Goal: Task Accomplishment & Management: Manage account settings

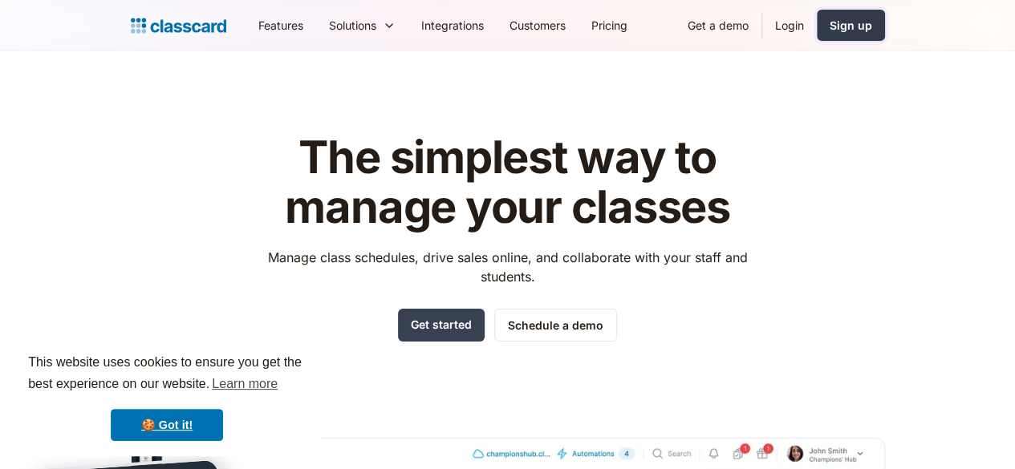
click at [872, 28] on div "Sign up" at bounding box center [851, 25] width 43 height 17
click at [817, 30] on link "Login" at bounding box center [789, 25] width 55 height 36
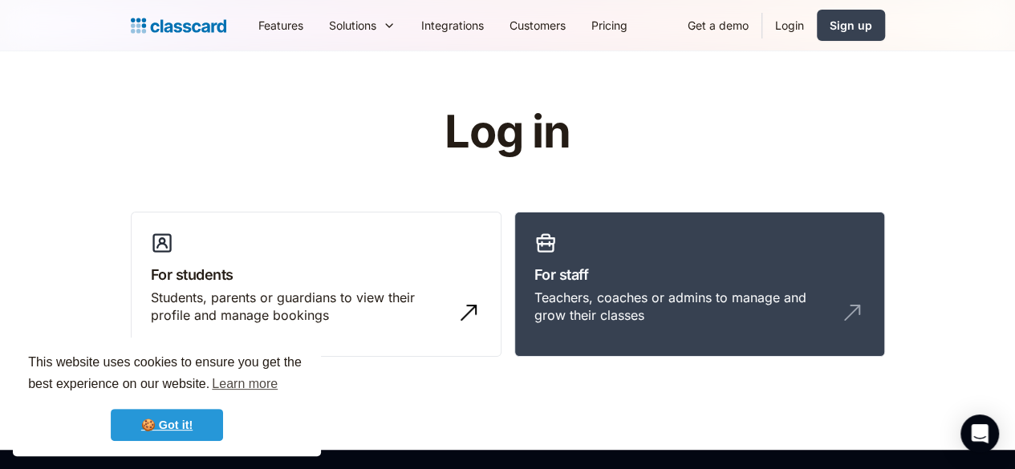
click at [175, 429] on link "🍪 Got it!" at bounding box center [167, 425] width 112 height 32
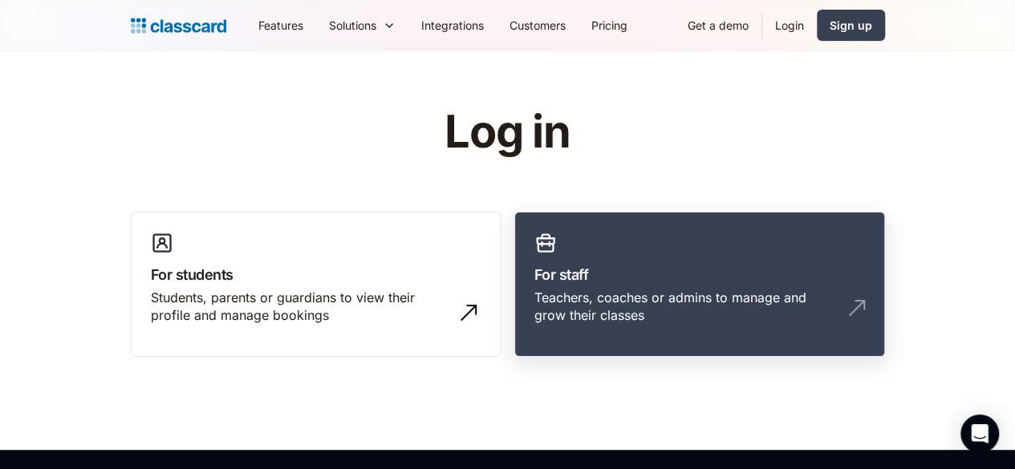
click at [679, 280] on h3 "For staff" at bounding box center [699, 275] width 331 height 22
